Goal: Communication & Community: Answer question/provide support

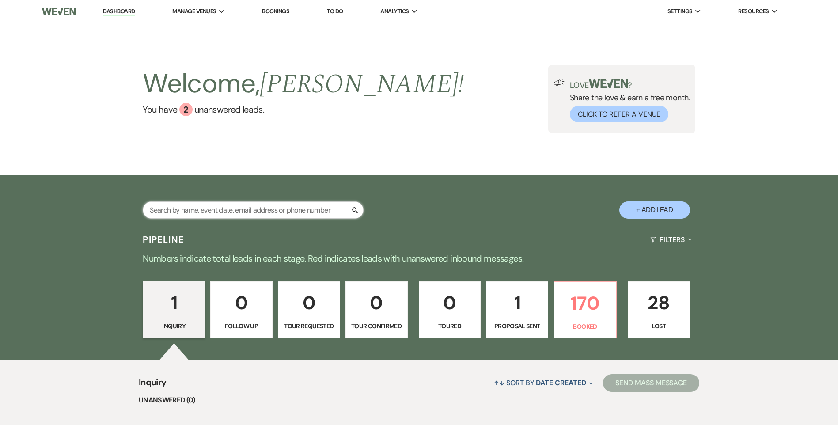
click at [262, 209] on input "text" at bounding box center [253, 209] width 221 height 17
type input "[PERSON_NAME]"
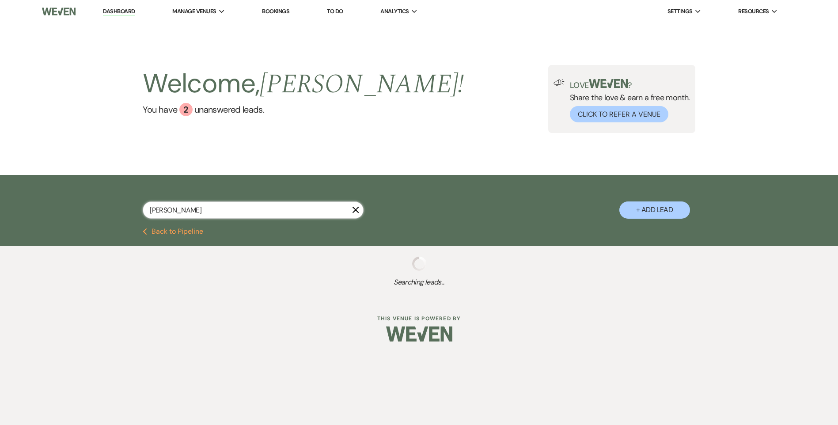
select select "8"
select select "5"
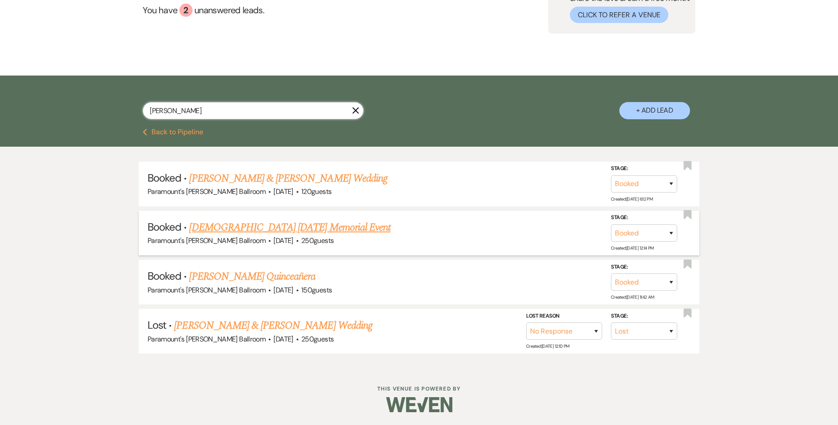
scroll to position [100, 0]
drag, startPoint x: 164, startPoint y: 111, endPoint x: 124, endPoint y: 117, distance: 40.7
click at [125, 117] on div "[PERSON_NAME] X + Add Lead" at bounding box center [419, 103] width 636 height 46
click at [155, 132] on button "Previous Back to Pipeline" at bounding box center [173, 131] width 61 height 7
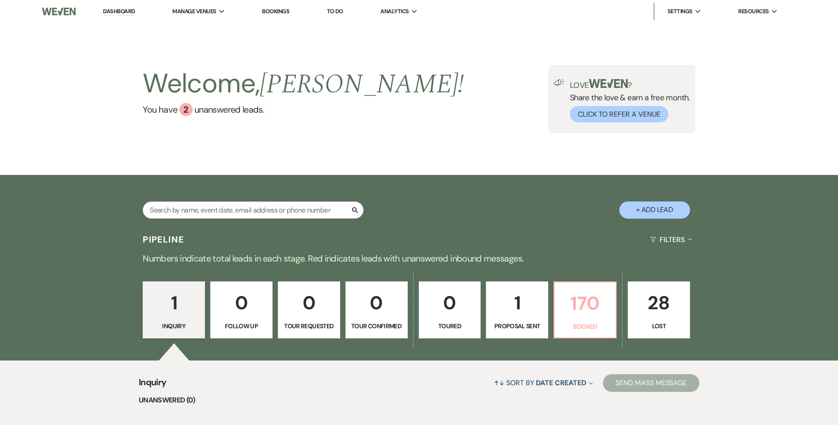
click at [567, 322] on p "Booked" at bounding box center [585, 327] width 51 height 10
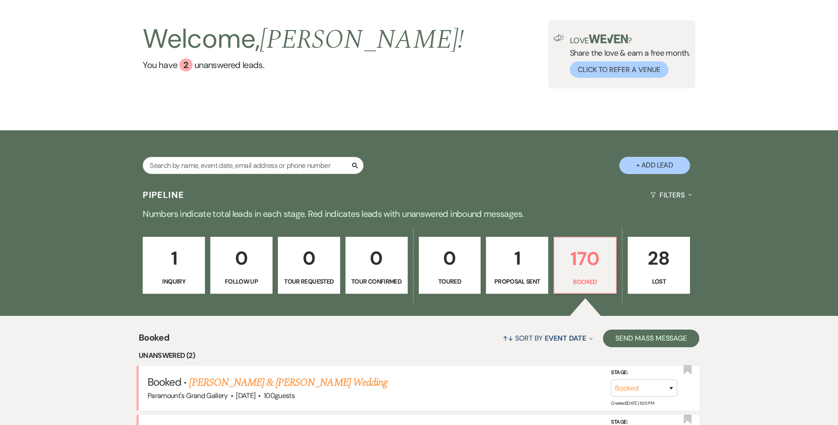
scroll to position [177, 0]
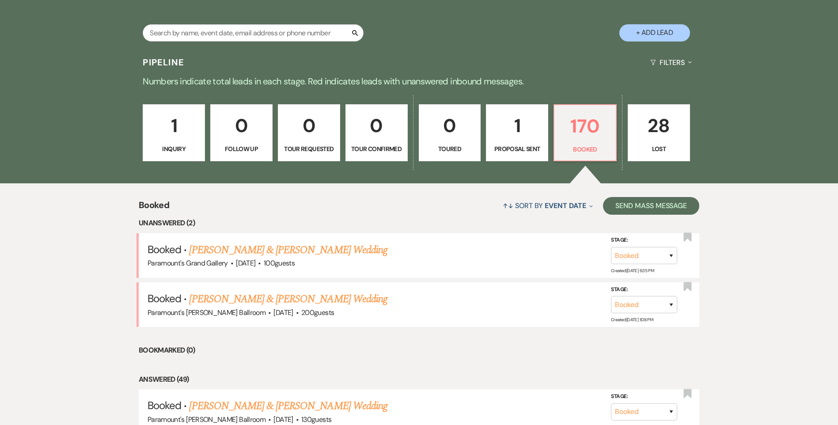
click at [338, 248] on link "[PERSON_NAME] & [PERSON_NAME] Wedding" at bounding box center [288, 250] width 198 height 16
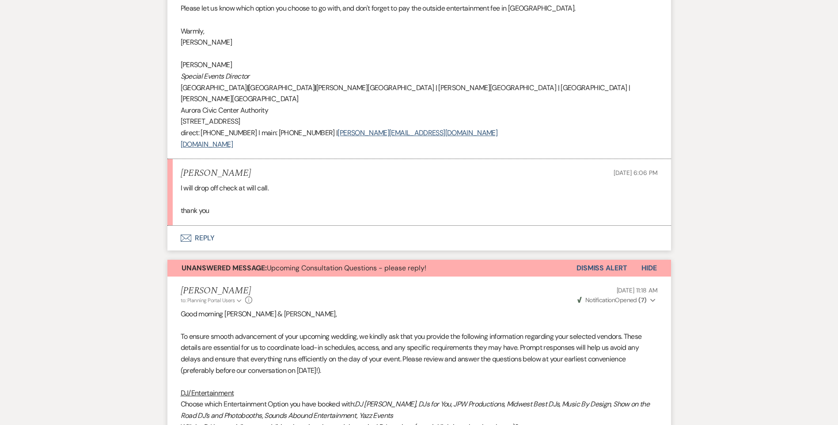
scroll to position [619, 0]
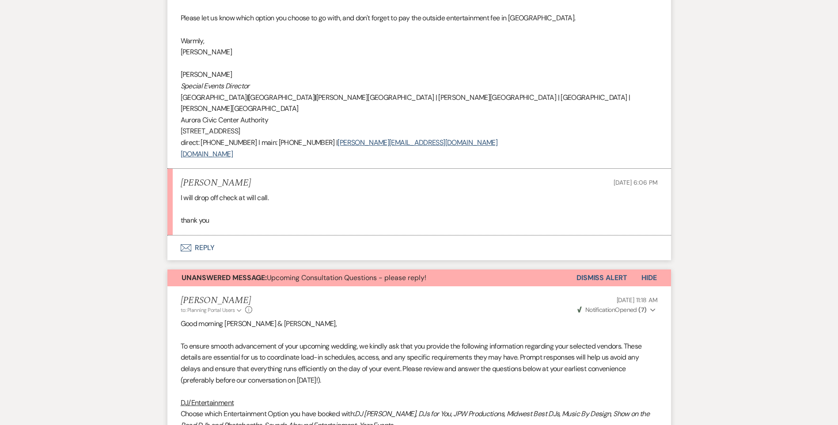
click at [196, 236] on button "Envelope Reply" at bounding box center [419, 248] width 504 height 25
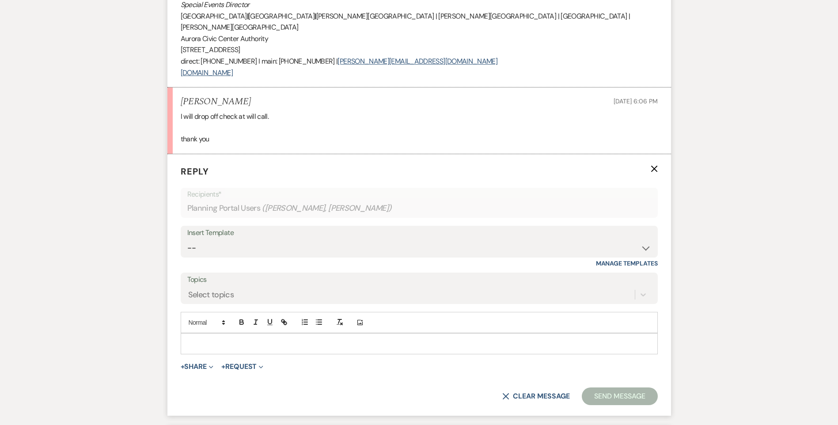
scroll to position [722, 0]
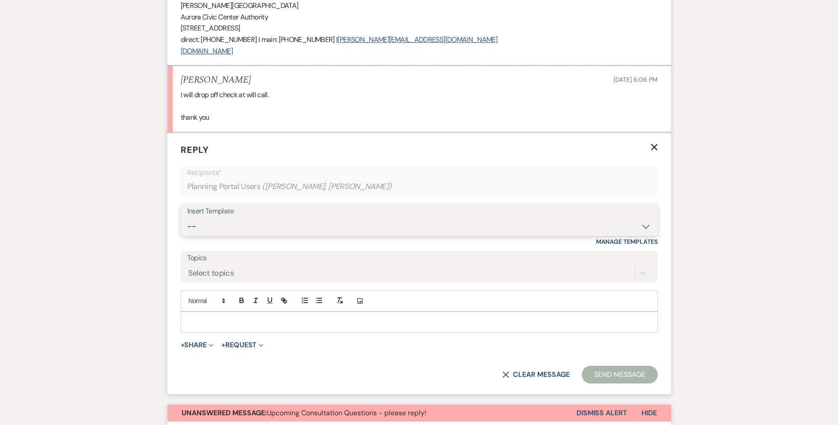
click at [228, 218] on select "-- Weven Planning Portal Introduction (Booked Events) 6 Month Consultation 9 Mo…" at bounding box center [419, 226] width 464 height 17
select select "1902"
click at [187, 218] on select "-- Weven Planning Portal Introduction (Booked Events) 6 Month Consultation 9 Mo…" at bounding box center [419, 226] width 464 height 17
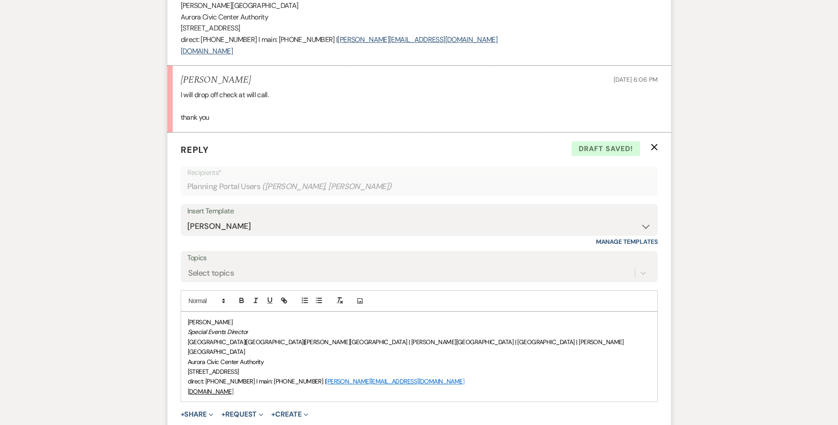
click at [189, 317] on p "[PERSON_NAME]" at bounding box center [419, 322] width 463 height 10
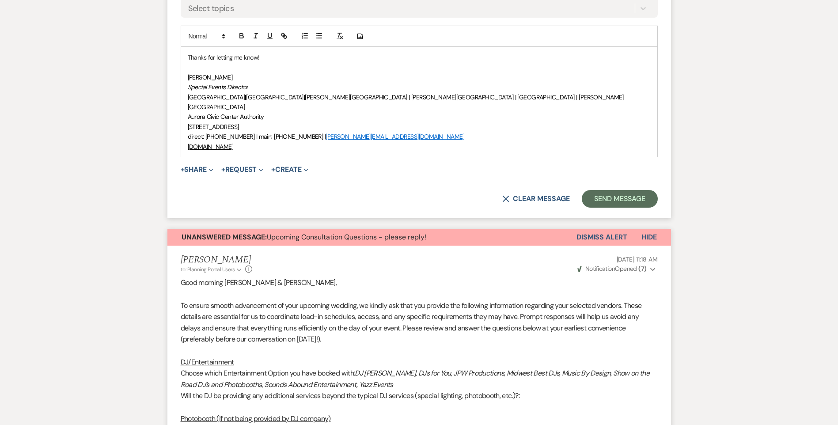
scroll to position [987, 0]
click at [628, 190] on button "Send Message" at bounding box center [620, 199] width 76 height 18
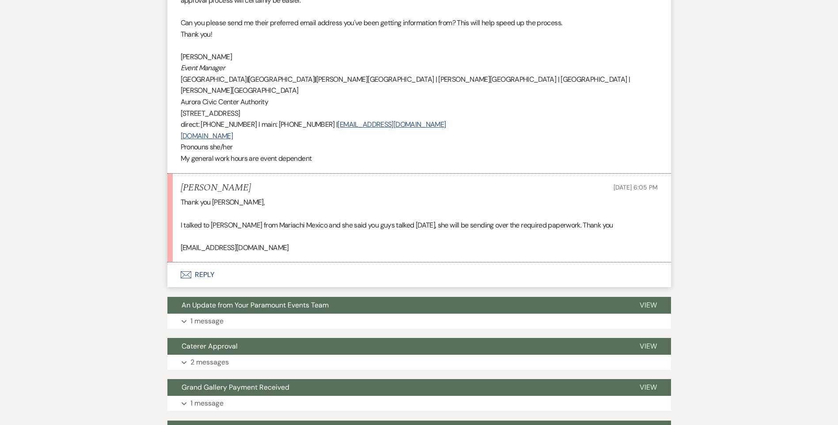
scroll to position [2499, 0]
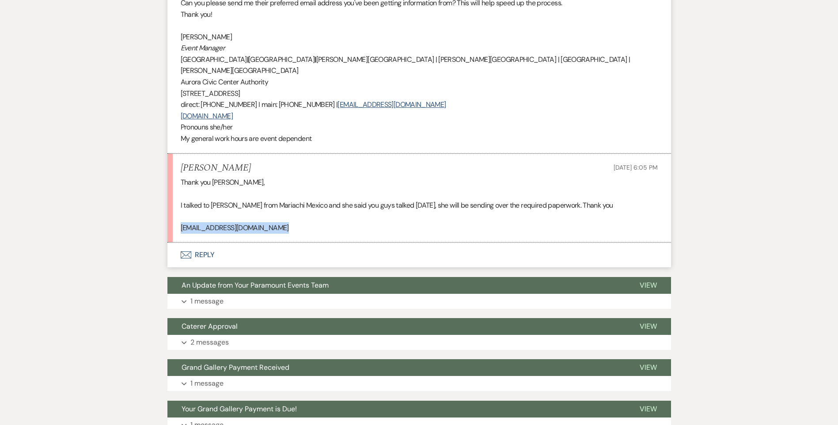
drag, startPoint x: 281, startPoint y: 160, endPoint x: 180, endPoint y: 161, distance: 101.2
click at [180, 161] on li "[PERSON_NAME] [DATE] 6:05 PM Thank you [PERSON_NAME], I talked to [PERSON_NAME]…" at bounding box center [419, 198] width 504 height 89
copy p "[EMAIL_ADDRESS][DOMAIN_NAME]"
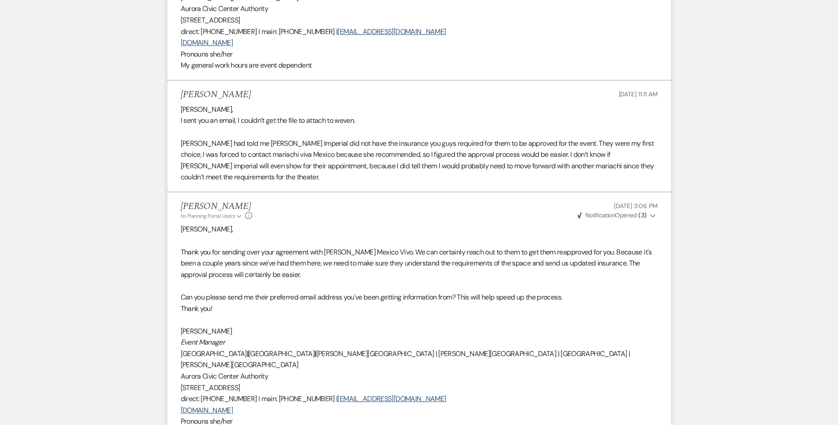
scroll to position [2430, 0]
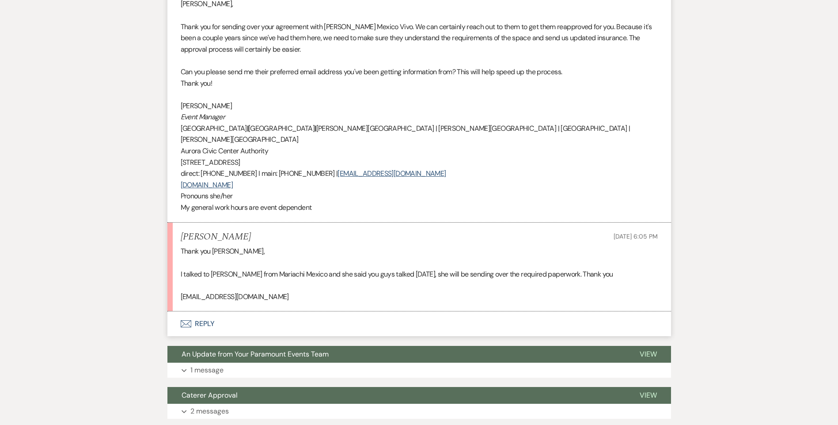
click at [300, 257] on p at bounding box center [419, 262] width 477 height 11
click at [205, 312] on button "Envelope Reply" at bounding box center [419, 324] width 504 height 25
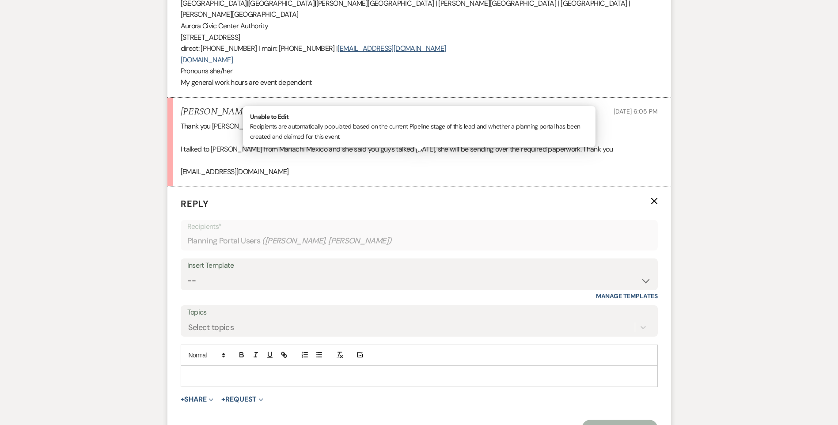
scroll to position [2592, 0]
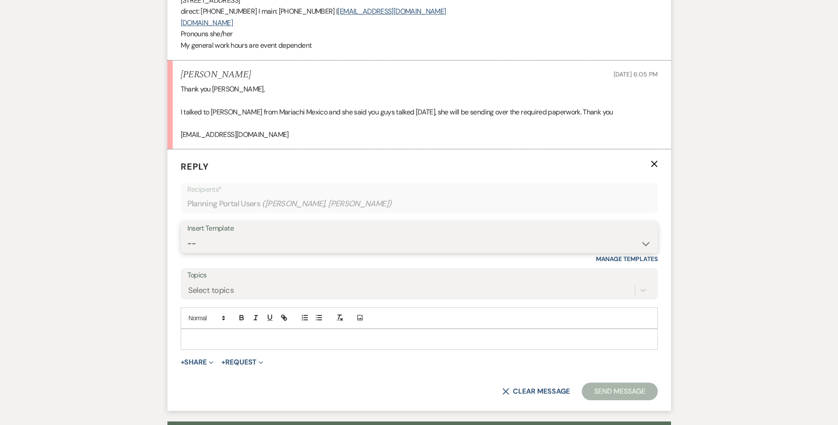
click at [223, 235] on select "-- Weven Planning Portal Introduction (Booked Events) 6 Month Consultation 9 Mo…" at bounding box center [419, 243] width 464 height 17
select select "1902"
click at [187, 235] on select "-- Weven Planning Portal Introduction (Booked Events) 6 Month Consultation 9 Mo…" at bounding box center [419, 243] width 464 height 17
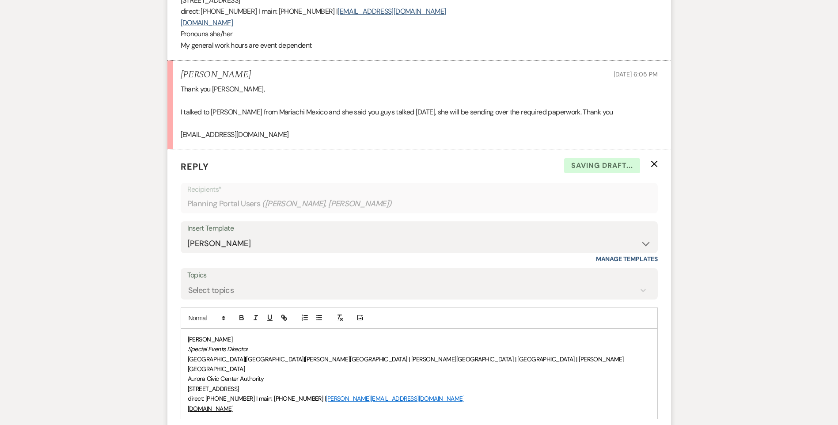
click at [186, 329] on div "[PERSON_NAME] Special Events Director [GEOGRAPHIC_DATA] | [GEOGRAPHIC_DATA] | […" at bounding box center [419, 374] width 476 height 90
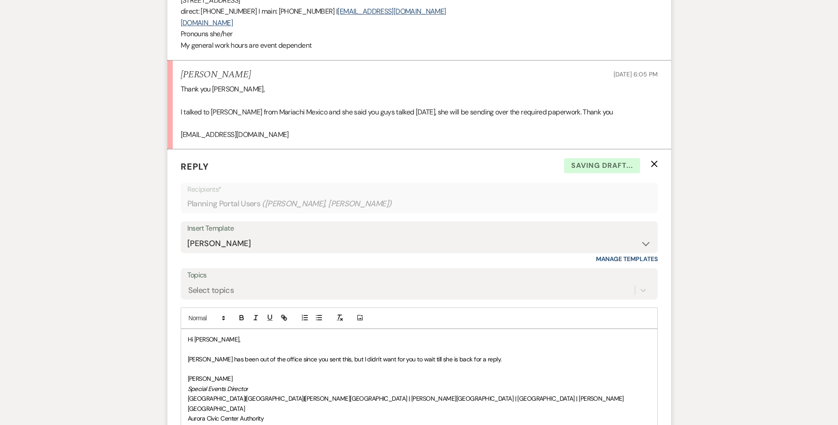
scroll to position [2548, 0]
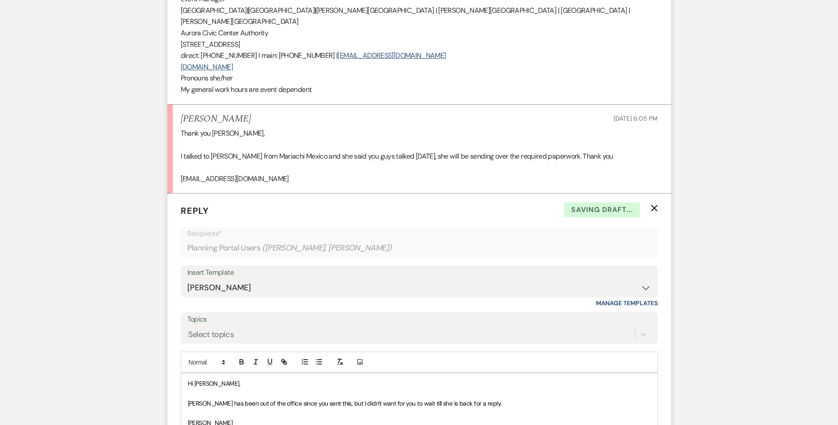
click at [491, 399] on p "[PERSON_NAME] has been out of the office since you sent this, but I didn't want…" at bounding box center [419, 404] width 463 height 10
drag, startPoint x: 294, startPoint y: 87, endPoint x: 249, endPoint y: 88, distance: 45.5
click at [247, 151] on p "I talked to [PERSON_NAME] from Mariachi Mexico and she said you guys talked [DA…" at bounding box center [419, 156] width 477 height 11
copy p "Mariachi [GEOGRAPHIC_DATA]"
click at [610, 399] on p "[PERSON_NAME] has been out of the office since you sent this, but I didn't want…" at bounding box center [419, 404] width 463 height 10
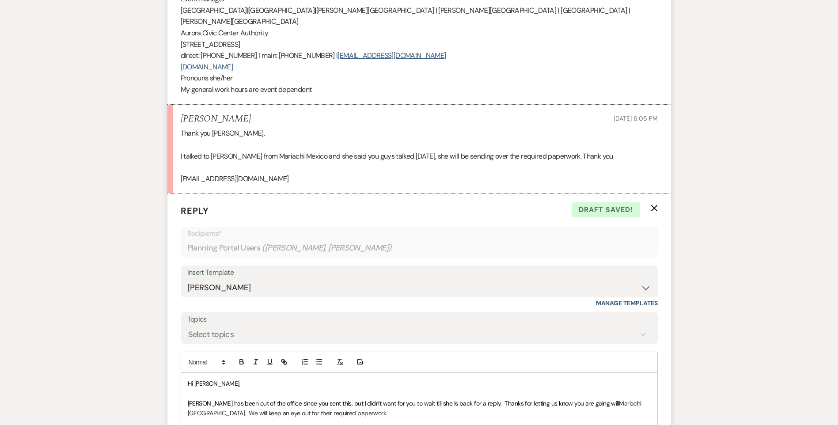
click at [467, 388] on p at bounding box center [419, 393] width 463 height 10
click at [480, 399] on span "[PERSON_NAME] has been out of the office since you sent this, but I didn't want…" at bounding box center [404, 403] width 432 height 8
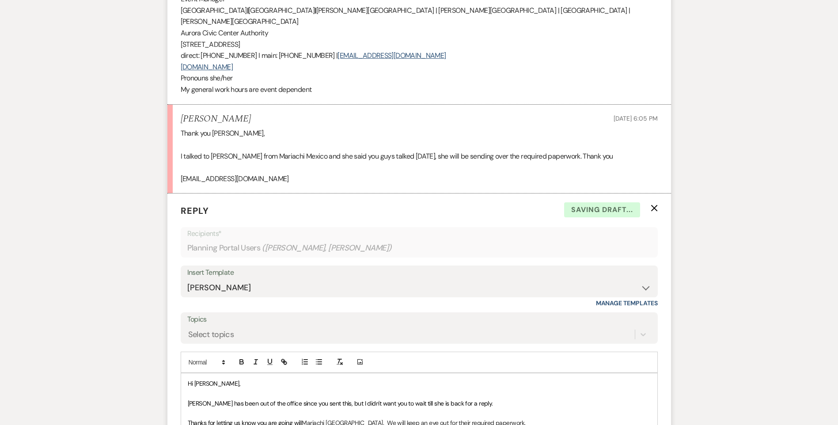
click at [299, 419] on span "Thanks for letting us know you are going will" at bounding box center [245, 423] width 114 height 8
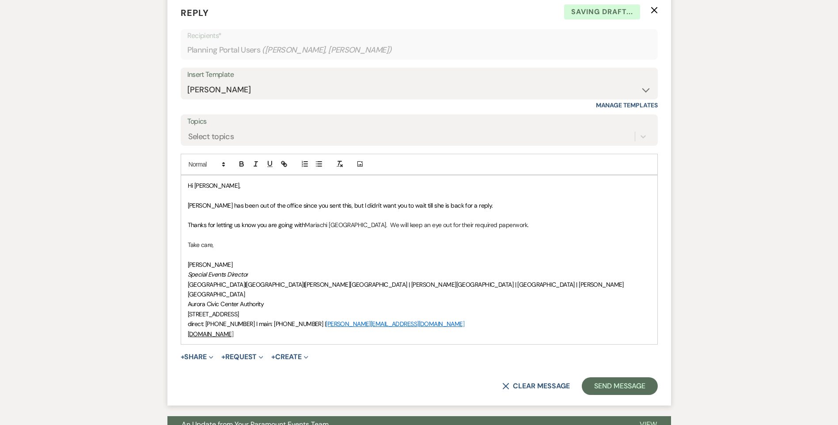
scroll to position [2725, 0]
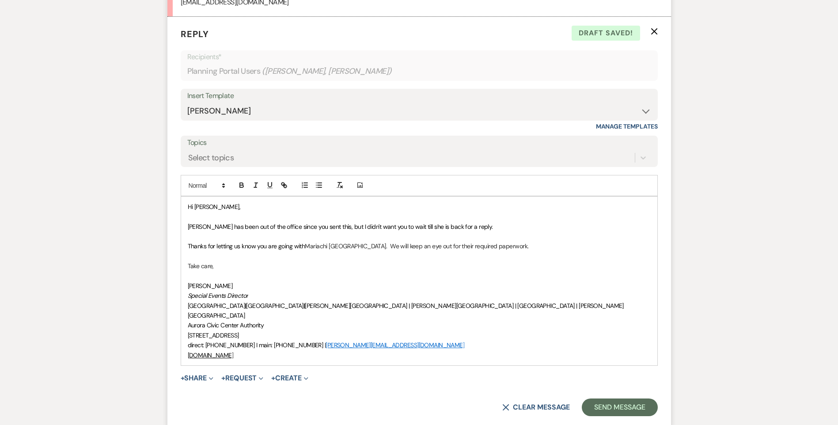
click at [190, 242] on span "Thanks for letting us know you are going with" at bounding box center [247, 246] width 118 height 8
click at [189, 242] on span "Thanks for letting us know you are going with" at bounding box center [247, 246] width 118 height 8
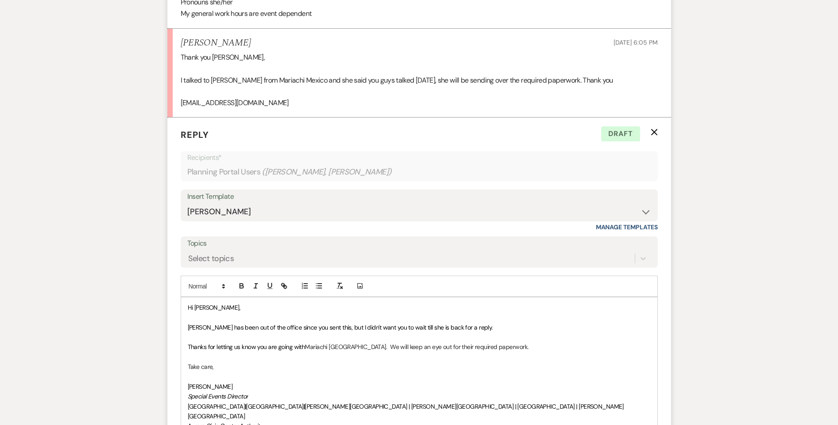
scroll to position [2637, 0]
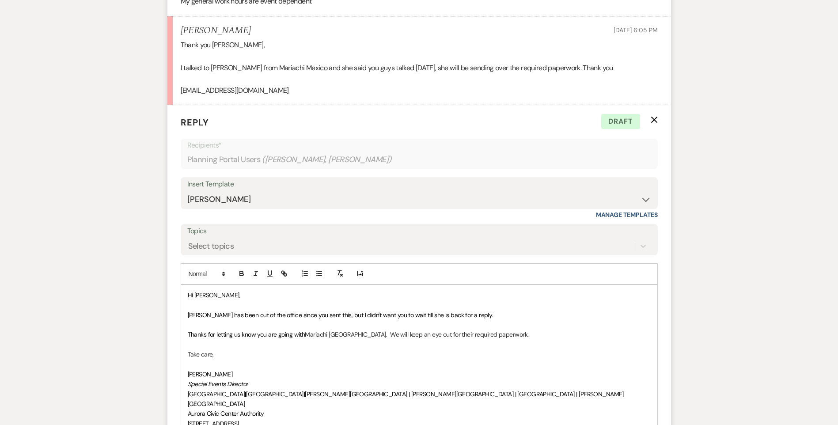
click at [464, 311] on span "[PERSON_NAME] has been out of the office since you sent this, but I didn't want…" at bounding box center [340, 315] width 305 height 8
click at [440, 311] on span "[PERSON_NAME] has been out of the office since you sent this, but I didn't want…" at bounding box center [340, 315] width 305 height 8
click at [253, 360] on p at bounding box center [419, 365] width 463 height 10
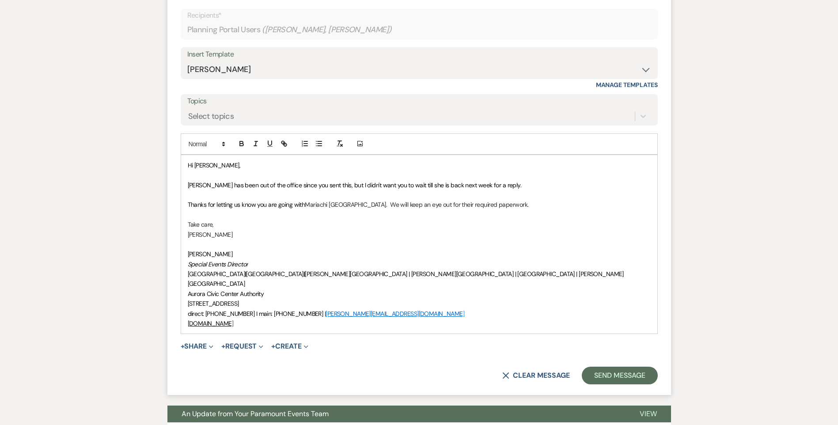
scroll to position [2769, 0]
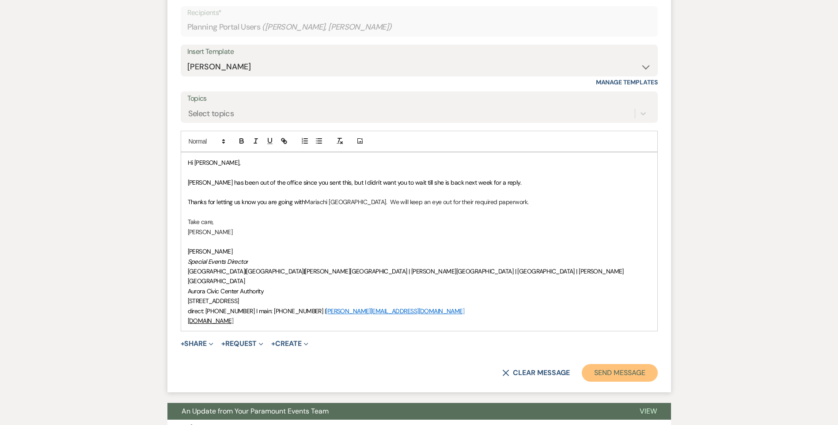
drag, startPoint x: 612, startPoint y: 296, endPoint x: 607, endPoint y: 296, distance: 5.3
click at [609, 364] on button "Send Message" at bounding box center [620, 373] width 76 height 18
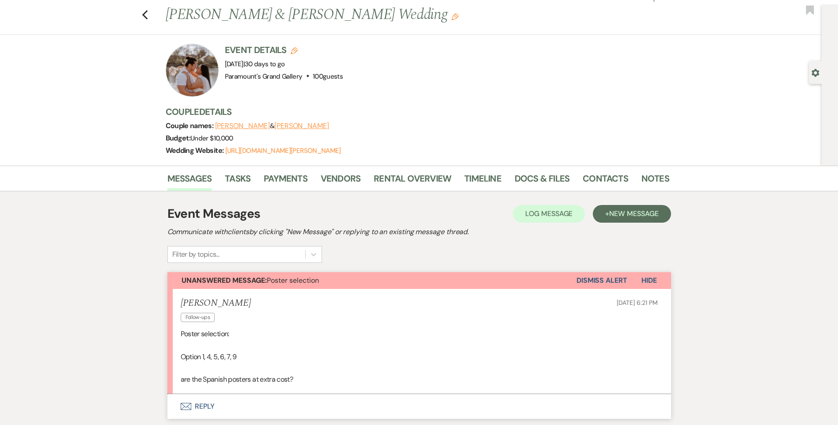
scroll to position [0, 0]
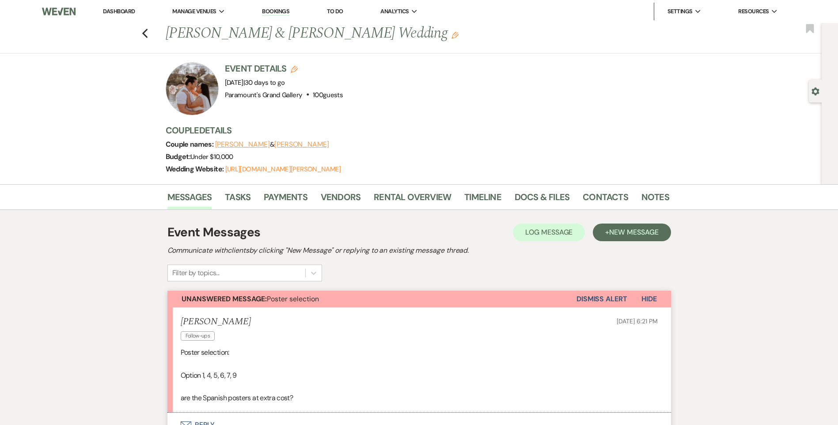
click at [152, 37] on div "Previous [PERSON_NAME] & [PERSON_NAME] Wedding Edit Bookmark" at bounding box center [409, 38] width 826 height 30
click at [148, 37] on icon "Previous" at bounding box center [145, 33] width 7 height 11
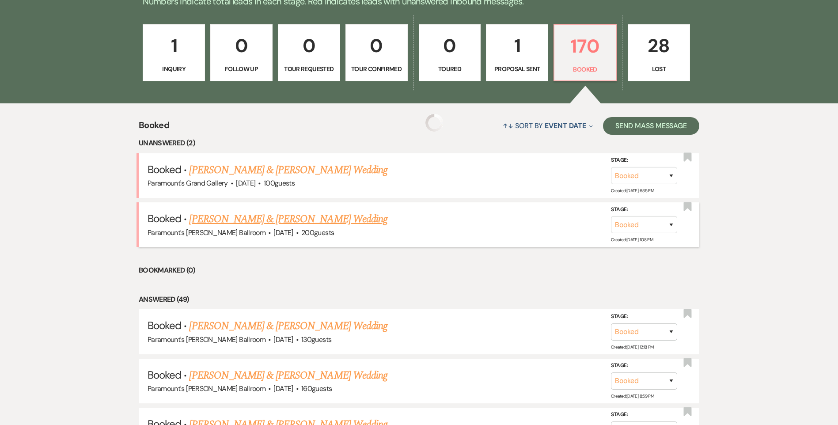
scroll to position [310, 0]
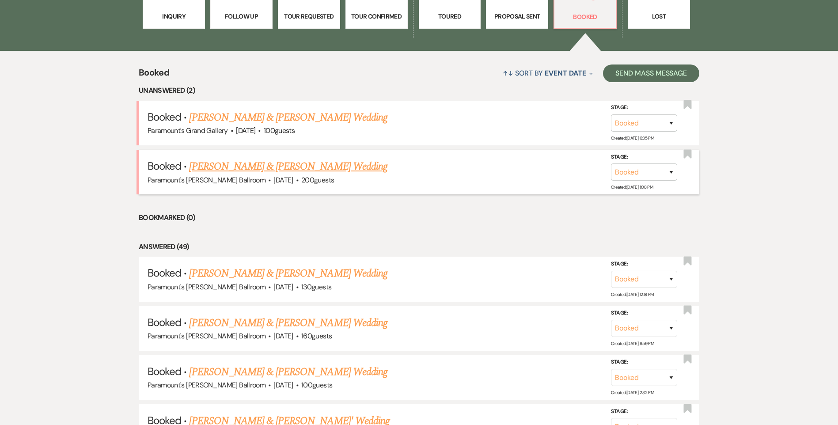
click at [296, 163] on link "[PERSON_NAME] & [PERSON_NAME] Wedding" at bounding box center [288, 167] width 198 height 16
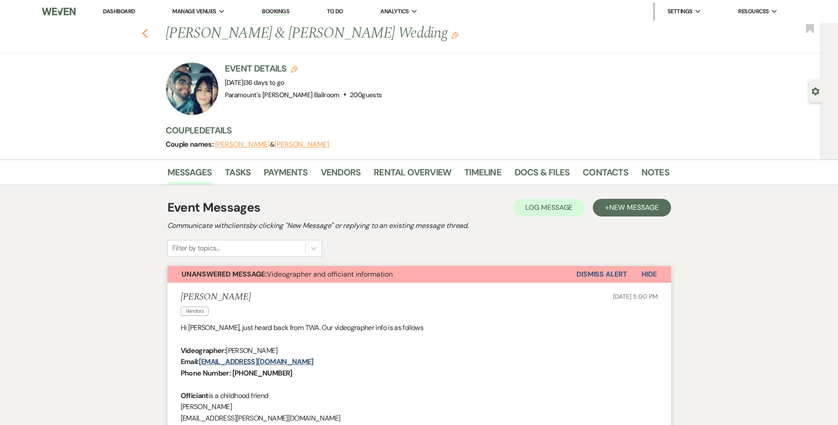
click at [147, 35] on use "button" at bounding box center [145, 34] width 6 height 10
